Goal: Transaction & Acquisition: Purchase product/service

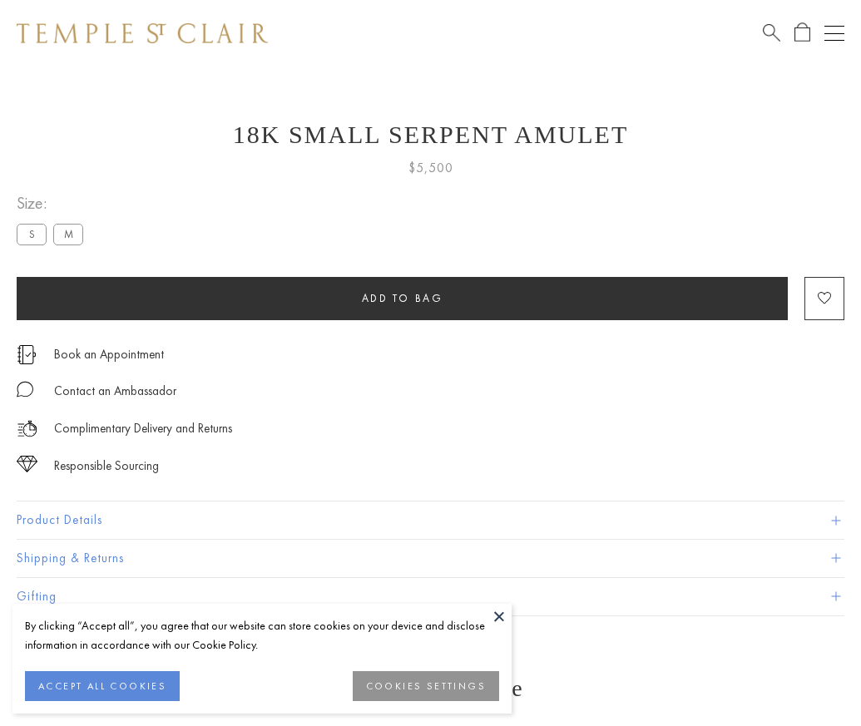
click at [402, 298] on span "Add to bag" at bounding box center [402, 298] width 81 height 14
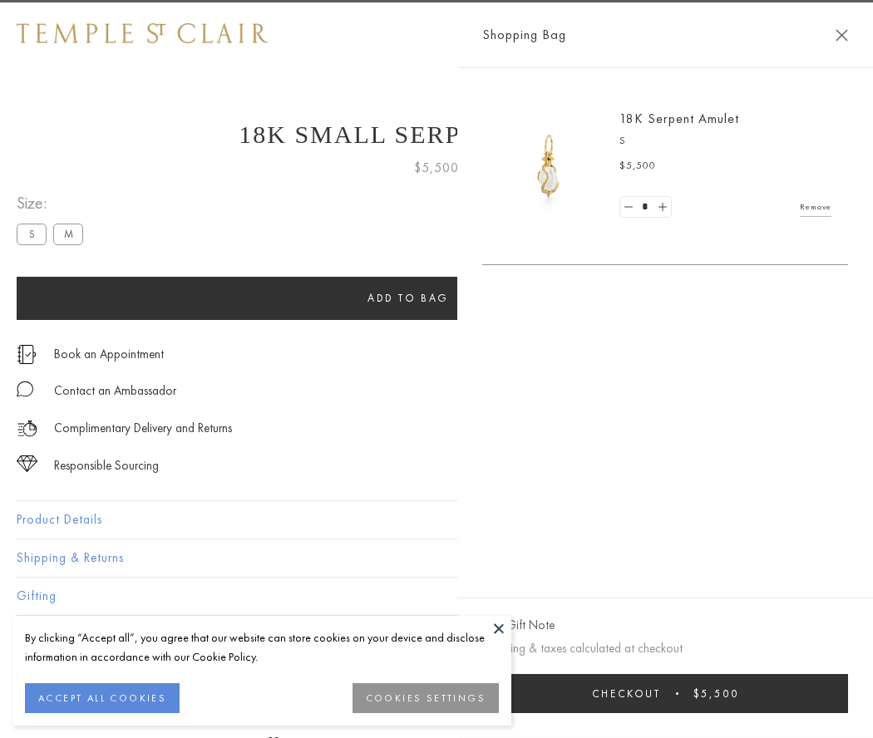
click at [686, 693] on button "Checkout $5,500" at bounding box center [665, 693] width 366 height 39
